Goal: Task Accomplishment & Management: Manage account settings

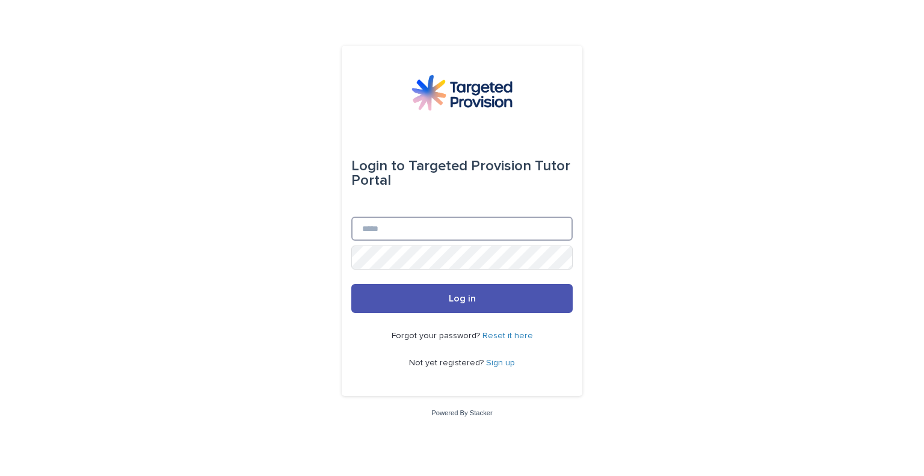
click at [383, 224] on input "Email" at bounding box center [461, 229] width 221 height 24
type input "**********"
click at [448, 300] on button "Log in" at bounding box center [461, 298] width 221 height 29
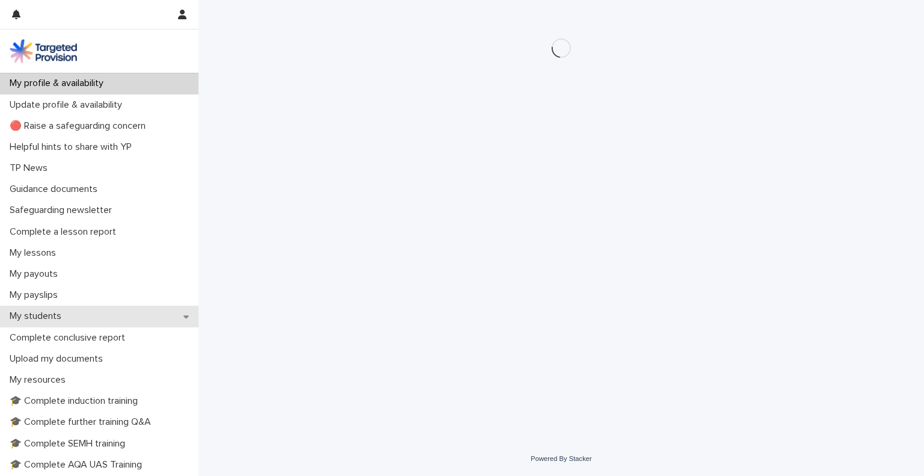
click at [41, 313] on p "My students" at bounding box center [38, 315] width 66 height 11
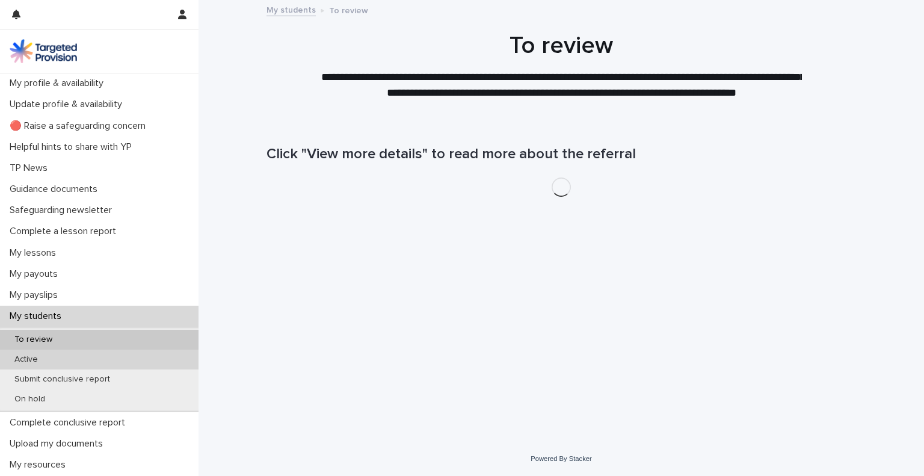
click at [34, 360] on p "Active" at bounding box center [26, 359] width 43 height 10
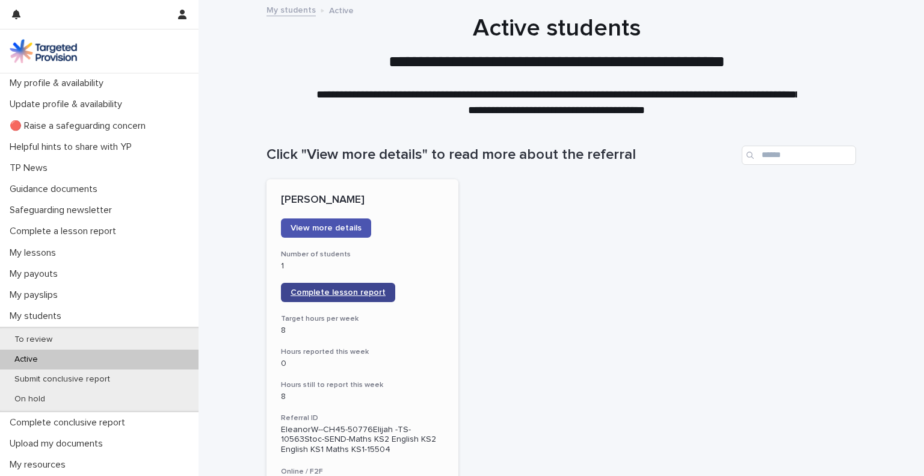
click at [333, 291] on span "Complete lesson report" at bounding box center [338, 292] width 95 height 8
click at [34, 250] on p "My lessons" at bounding box center [35, 252] width 61 height 11
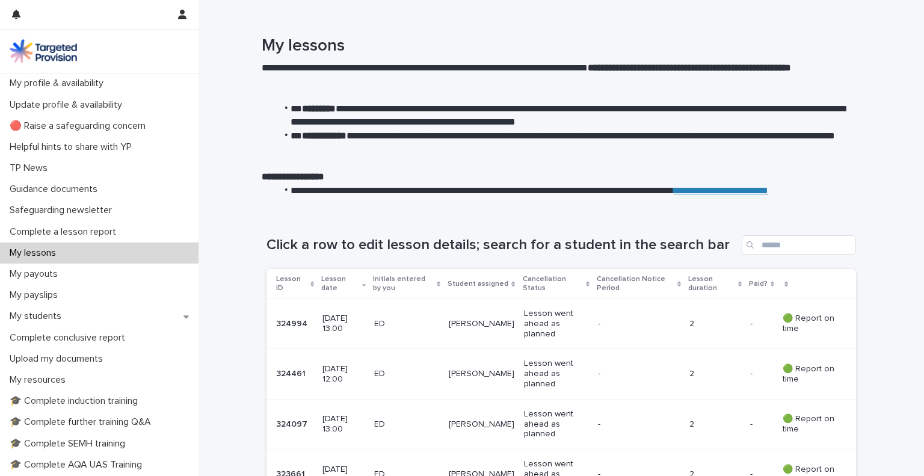
click at [538, 319] on p "Lesson went ahead as planned" at bounding box center [556, 324] width 64 height 30
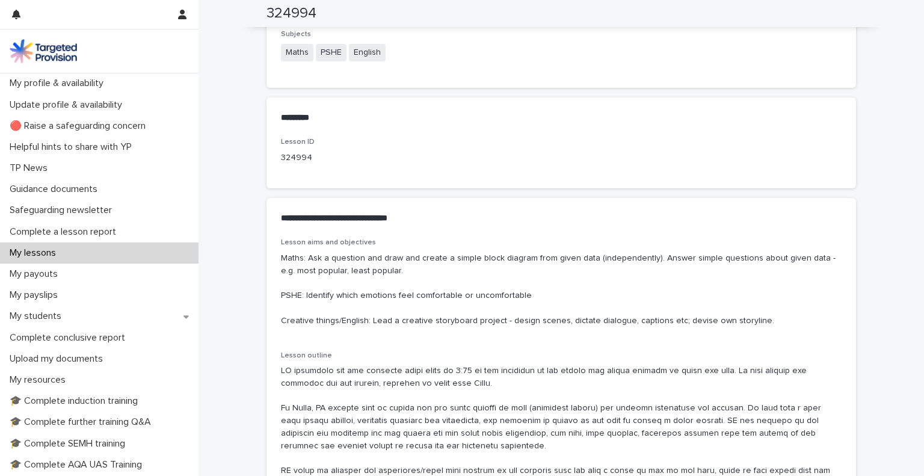
scroll to position [610, 0]
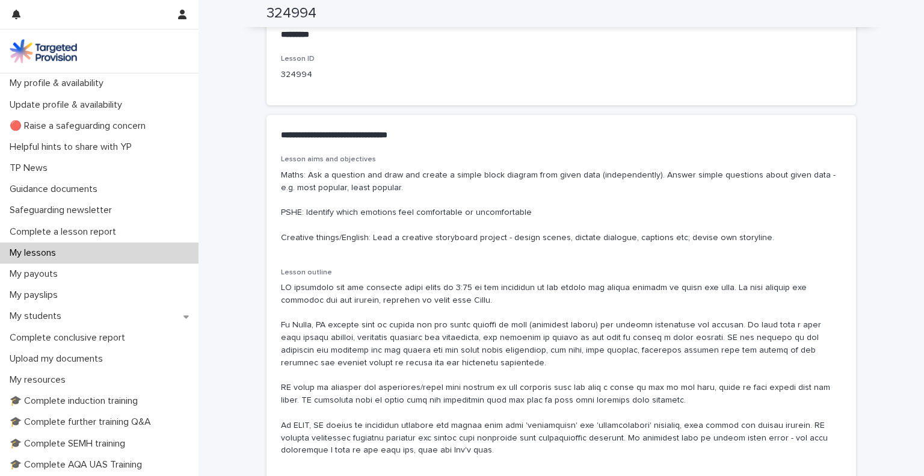
drag, startPoint x: 751, startPoint y: 235, endPoint x: 278, endPoint y: 238, distance: 472.8
click at [281, 238] on p "Maths: Ask a question and draw and create a simple block diagram from given dat…" at bounding box center [561, 206] width 561 height 75
copy p "Creative things/English: Lead a creative storyboard project - design scenes, di…"
click at [25, 250] on p "My lessons" at bounding box center [35, 252] width 61 height 11
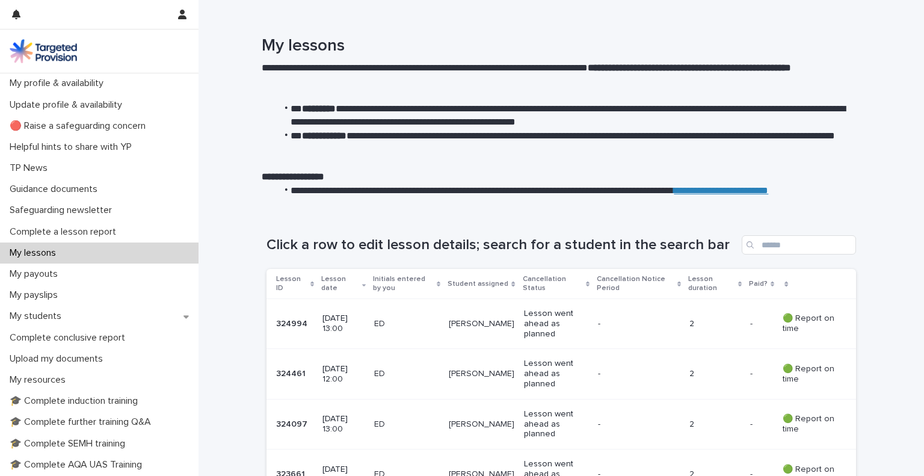
click at [546, 312] on p "Lesson went ahead as planned" at bounding box center [556, 324] width 64 height 30
